Goal: Navigation & Orientation: Understand site structure

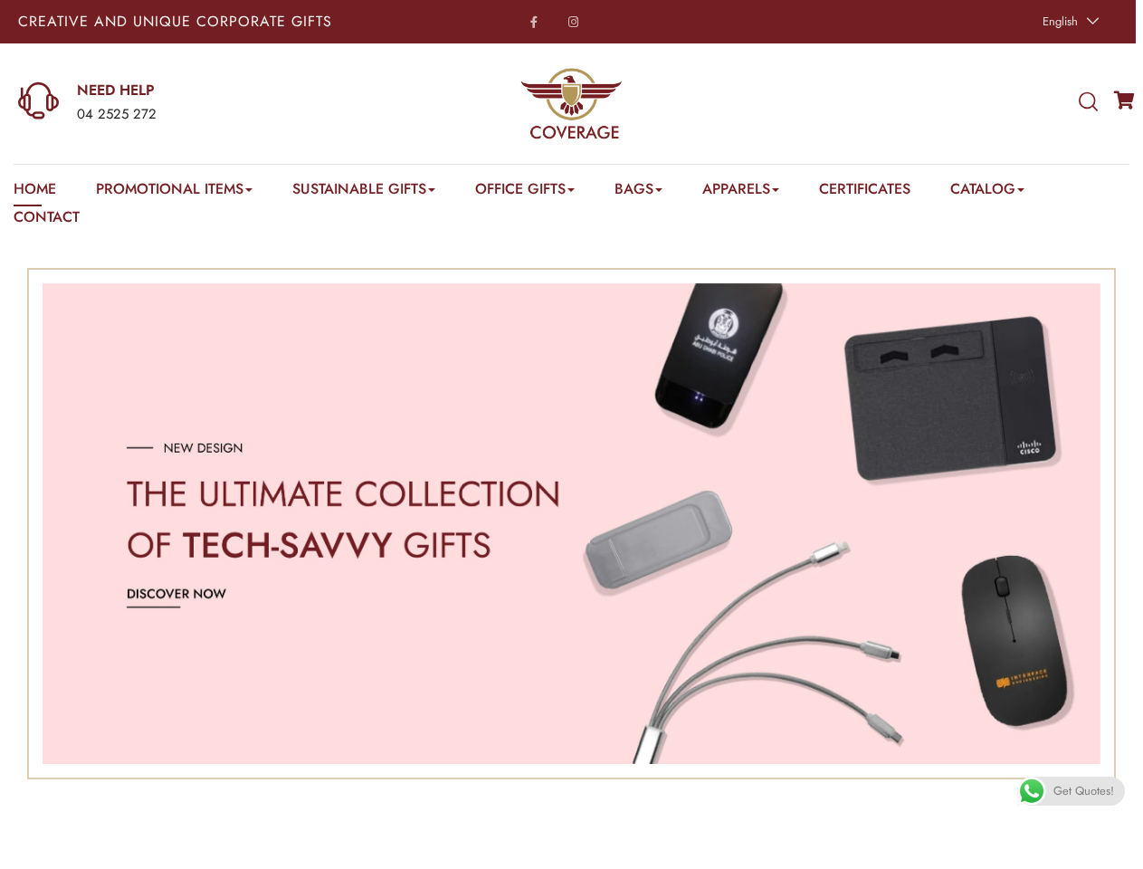
click at [1068, 22] on span "English" at bounding box center [1060, 21] width 35 height 17
click at [195, 103] on div "04 2525 272" at bounding box center [224, 115] width 295 height 24
click at [1088, 102] on icon at bounding box center [1088, 102] width 19 height 20
click at [176, 192] on link "Promotional Items" at bounding box center [174, 192] width 157 height 28
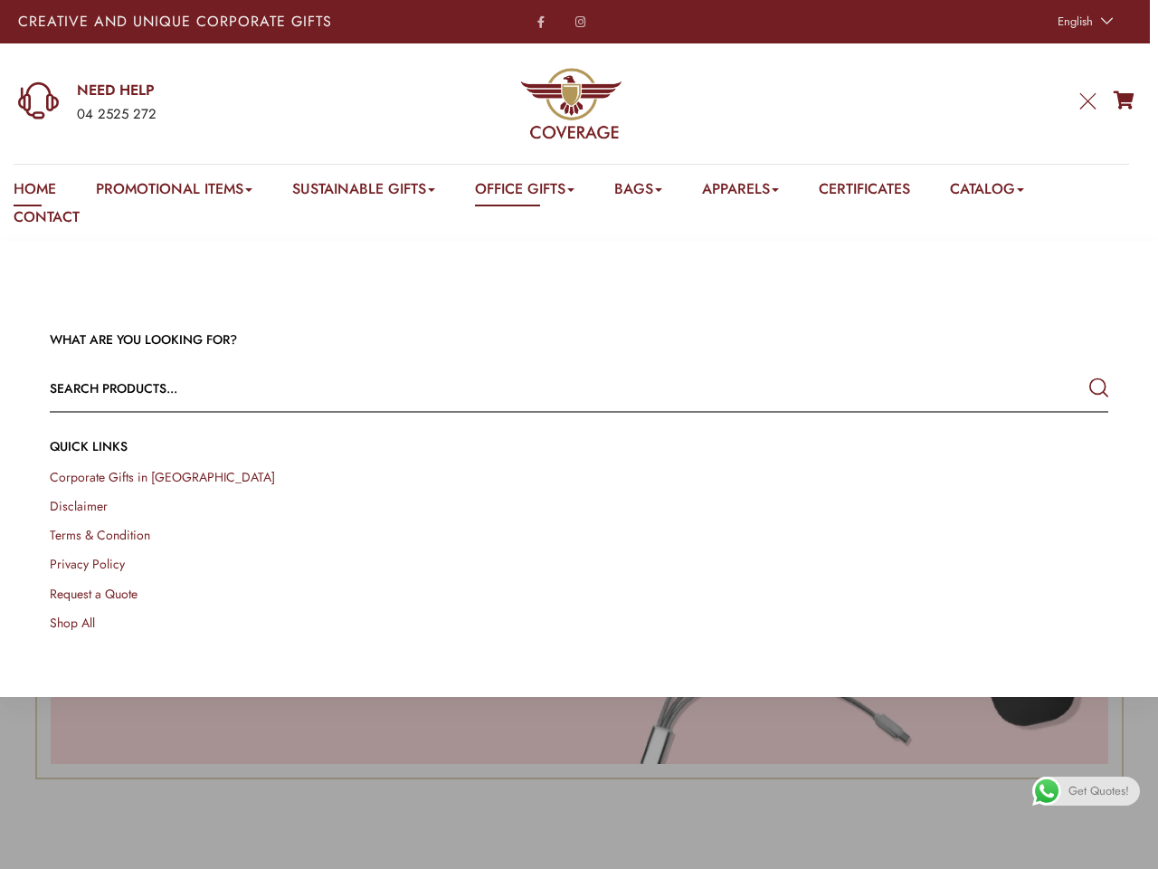
click at [535, 192] on link "Office Gifts" at bounding box center [525, 192] width 100 height 28
click at [653, 192] on link "Bags" at bounding box center [639, 192] width 48 height 28
click at [759, 192] on link "Apparels" at bounding box center [740, 192] width 77 height 28
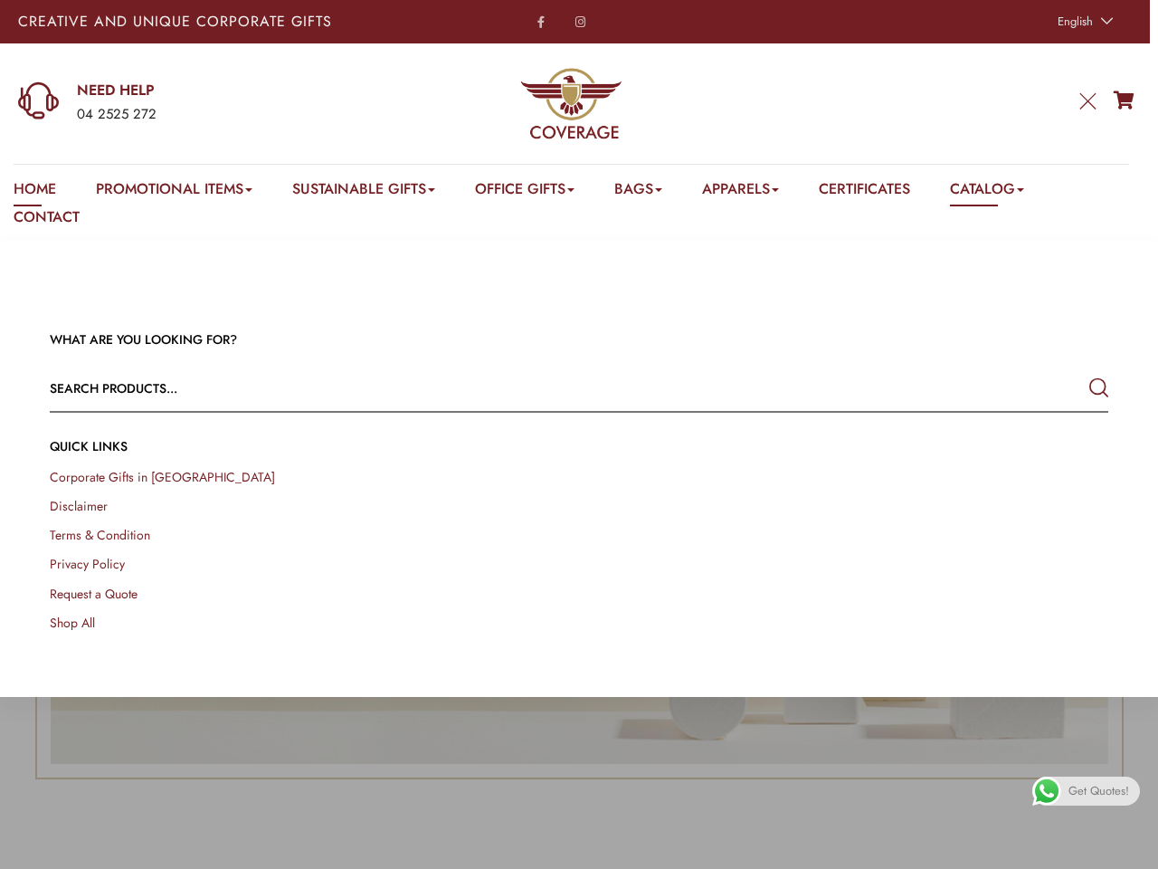
click at [1010, 192] on link "Catalog" at bounding box center [987, 192] width 74 height 28
click at [1122, 848] on link at bounding box center [1138, 848] width 41 height 41
click at [1071, 791] on span "Get Quotes!" at bounding box center [1099, 791] width 61 height 29
